Goal: Transaction & Acquisition: Book appointment/travel/reservation

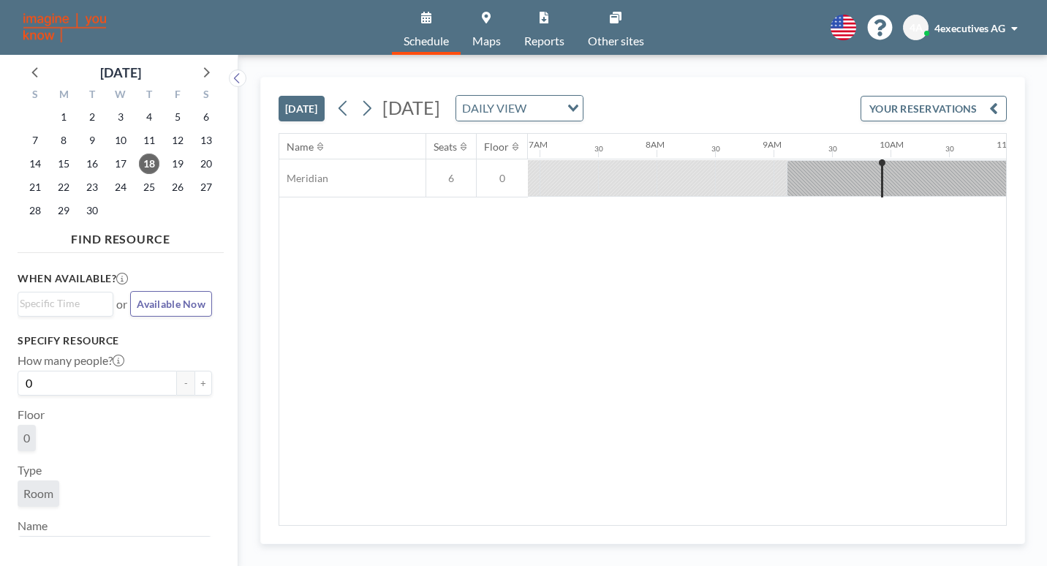
scroll to position [0, 855]
click at [31, 177] on span "21" at bounding box center [35, 187] width 20 height 20
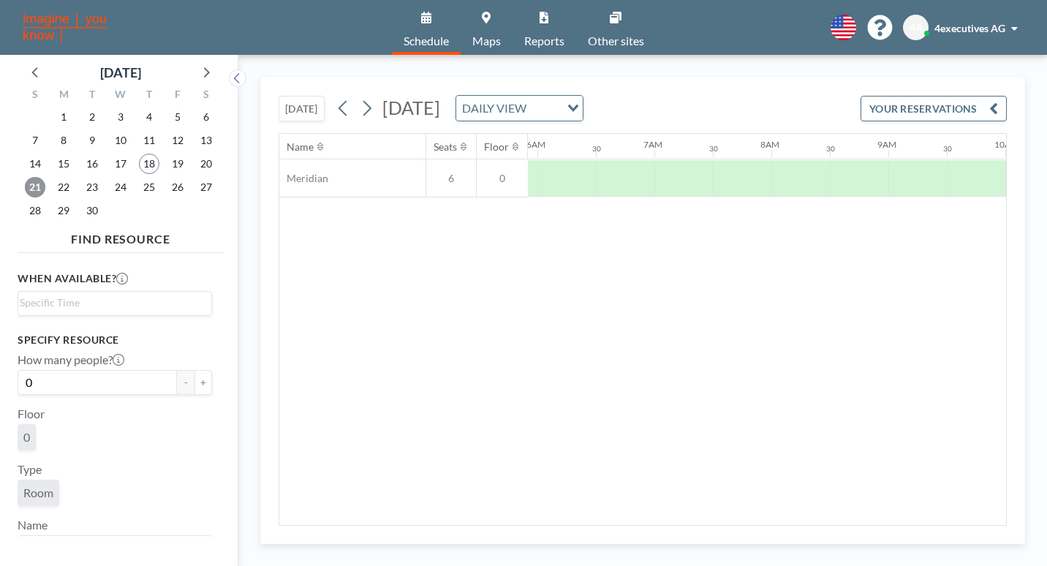
scroll to position [0, 713]
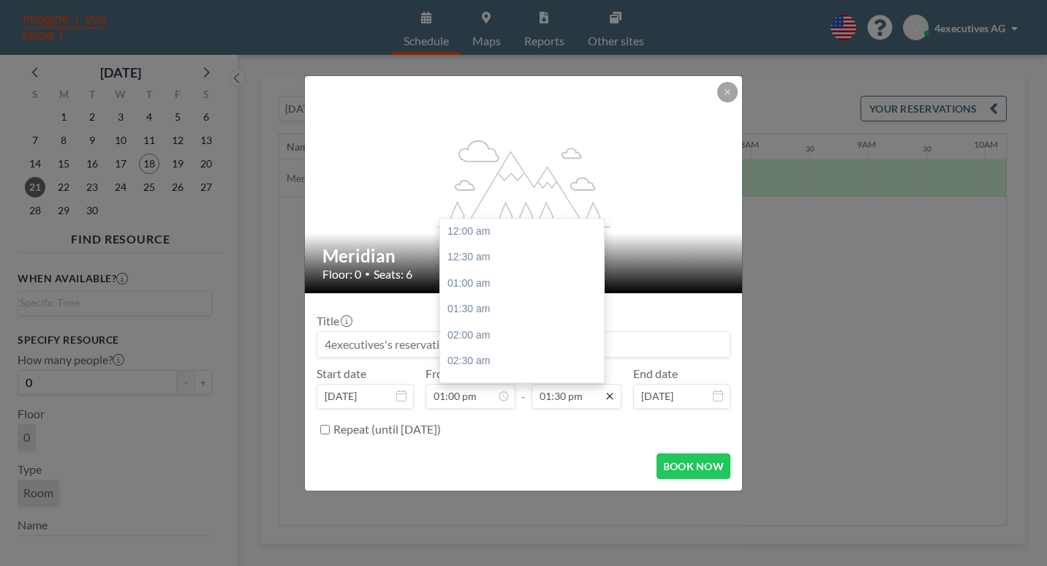
scroll to position [630, 0]
click at [604, 390] on icon at bounding box center [610, 396] width 12 height 12
click at [472, 379] on div "06:00 pm" at bounding box center [525, 392] width 171 height 26
type input "06:00 pm"
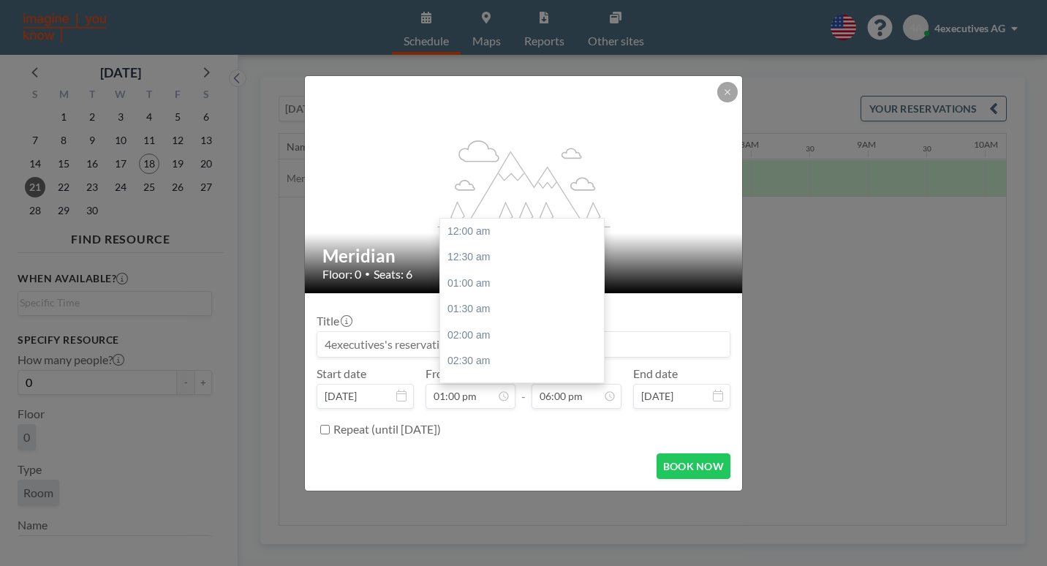
scroll to position [840, 0]
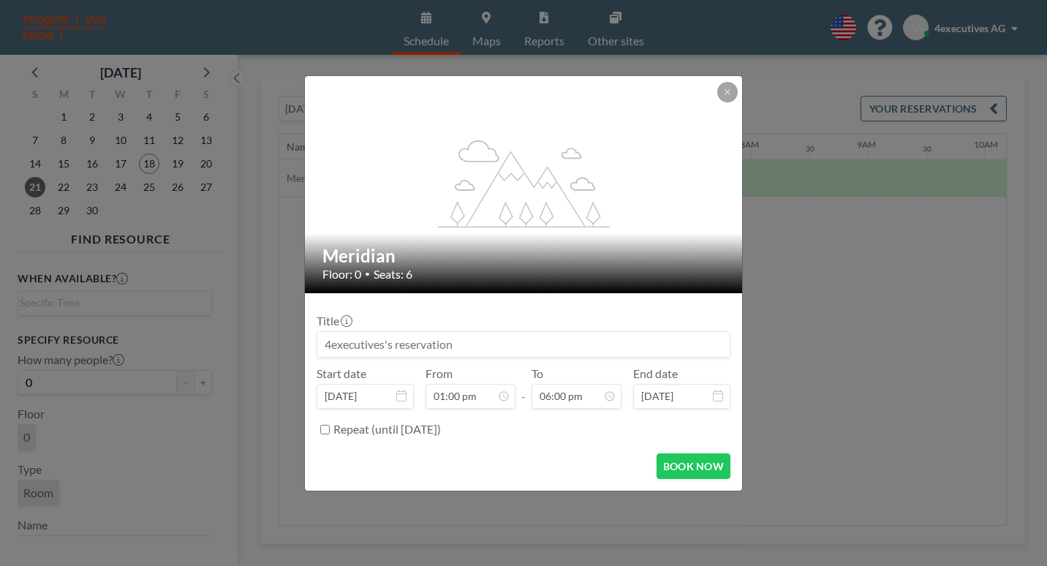
click at [713, 390] on icon at bounding box center [718, 396] width 10 height 12
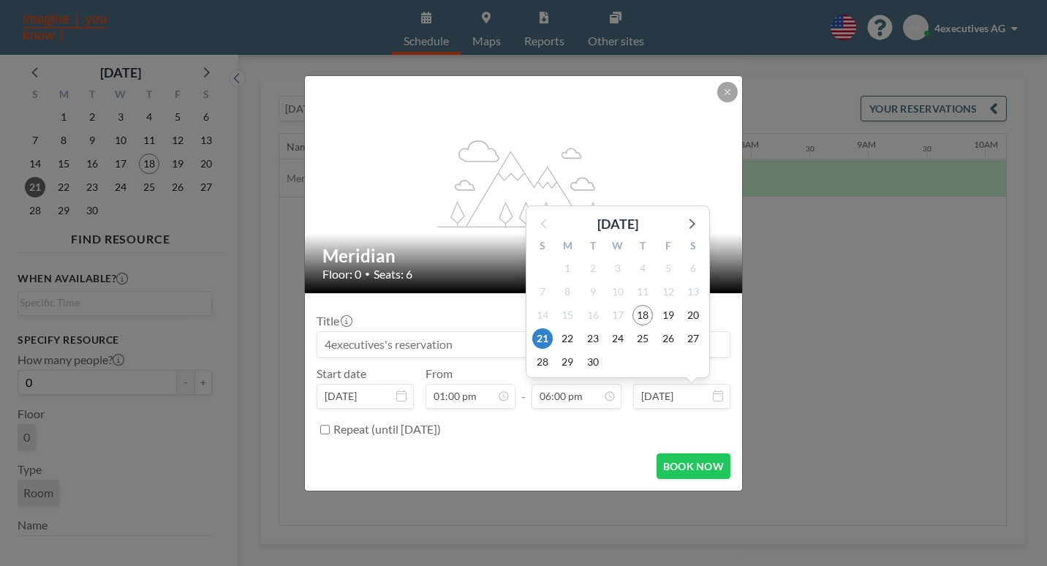
click at [713, 390] on icon at bounding box center [718, 396] width 10 height 12
click at [557, 328] on span "22" at bounding box center [567, 338] width 20 height 20
type input "[DATE]"
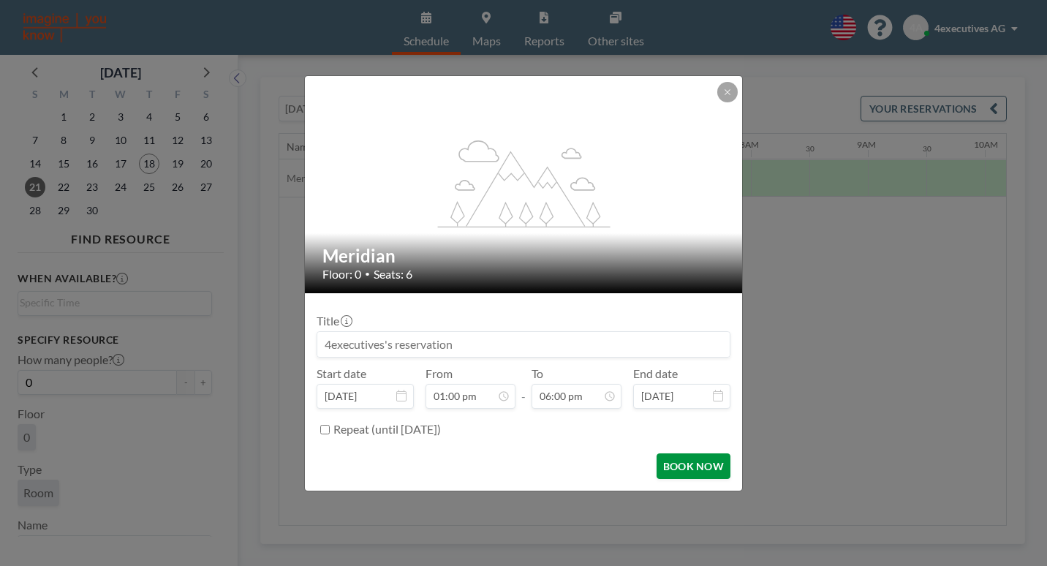
click at [656, 453] on button "BOOK NOW" at bounding box center [693, 466] width 74 height 26
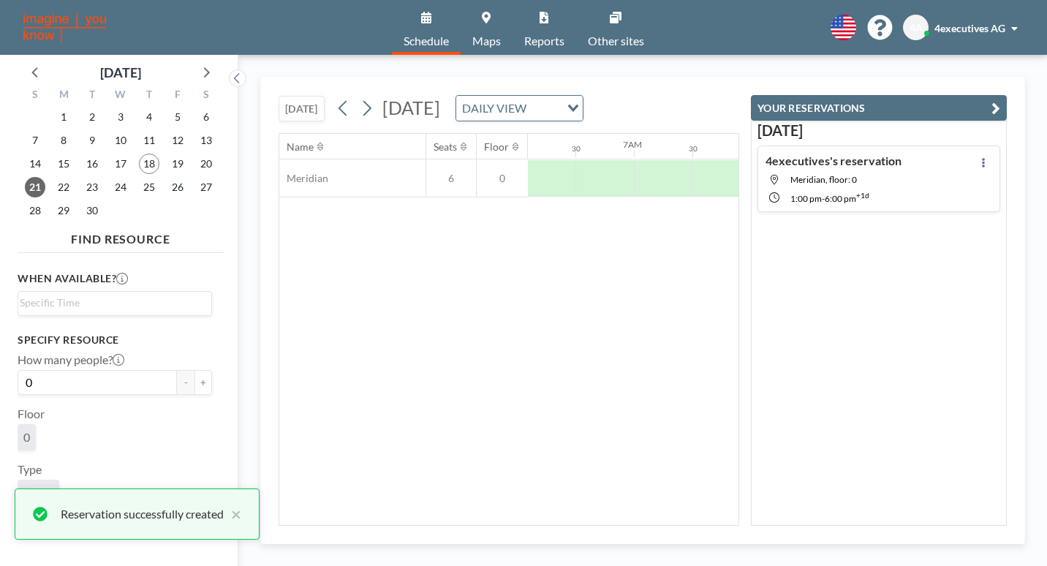
click at [644, 401] on div "Name Seats Floor 12AM 30 1AM 30 2AM 30 3AM 30 4AM 30 5AM 30 6AM 30 7AM 30 8AM 3…" at bounding box center [508, 329] width 459 height 391
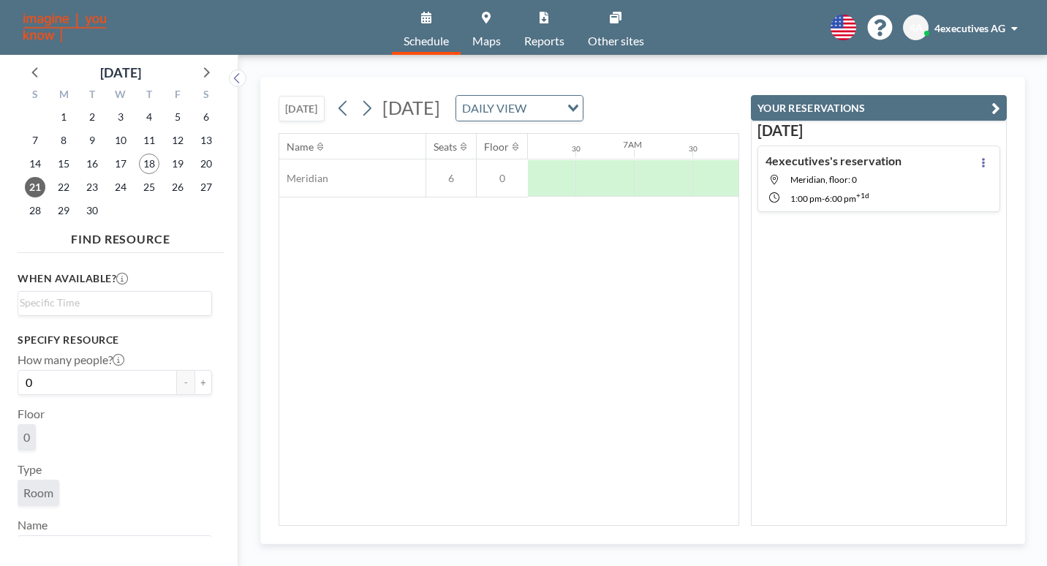
click at [450, 412] on div "Name Seats Floor 12AM 30 1AM 30 2AM 30 3AM 30 4AM 30 5AM 30 6AM 30 7AM 30 8AM 3…" at bounding box center [508, 329] width 459 height 391
